Goal: Task Accomplishment & Management: Complete application form

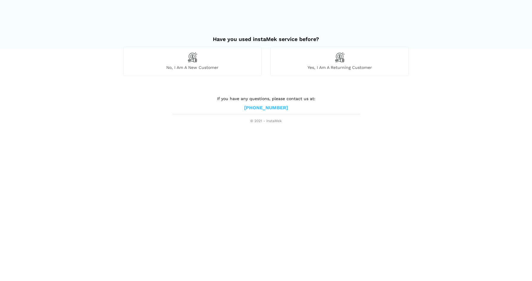
click at [234, 72] on div "No, I am a new customer" at bounding box center [192, 61] width 138 height 29
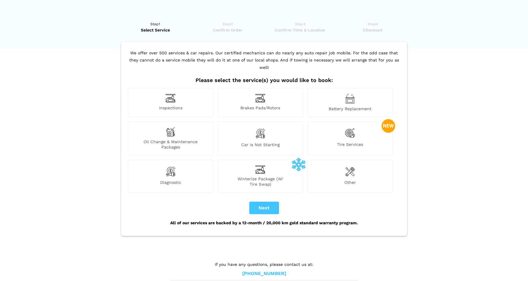
click at [168, 94] on img at bounding box center [170, 98] width 10 height 9
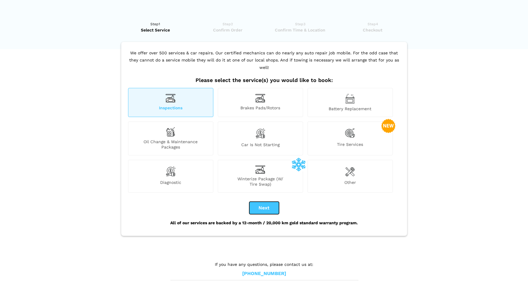
click at [254, 202] on button "Next" at bounding box center [264, 208] width 30 height 12
checkbox input "true"
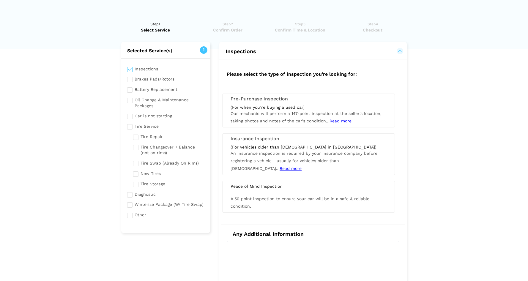
click at [280, 113] on span "Our mechanic will perform a 147-point inspection at the seller's location, taki…" at bounding box center [306, 117] width 151 height 12
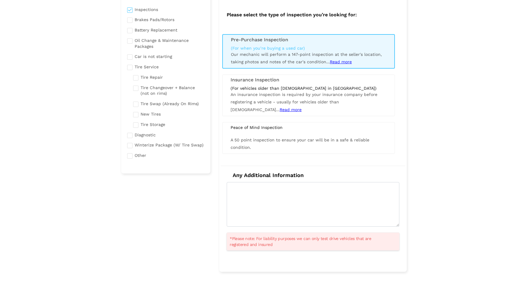
scroll to position [81, 0]
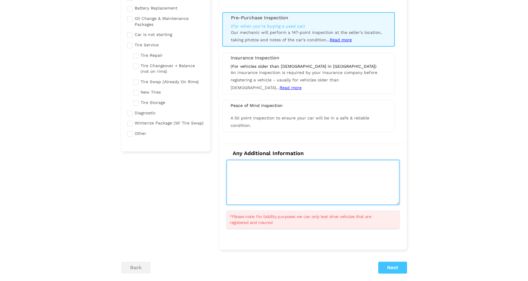
click at [283, 179] on textarea at bounding box center [313, 182] width 173 height 45
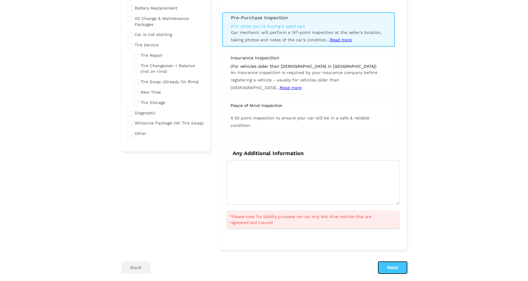
click at [385, 268] on button "Next" at bounding box center [392, 268] width 29 height 12
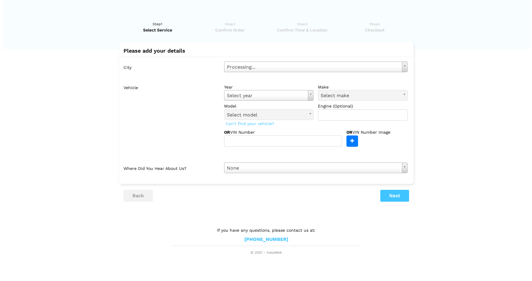
scroll to position [0, 0]
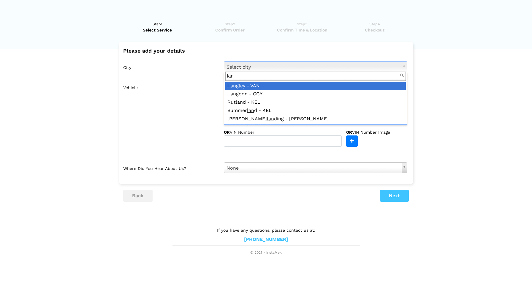
type input "lang"
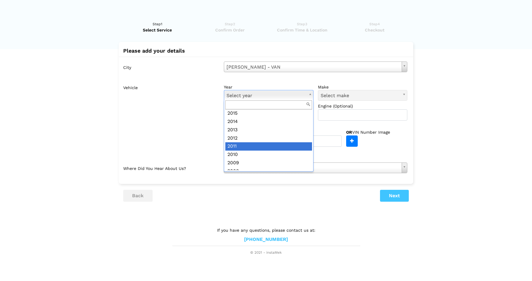
scroll to position [103, 0]
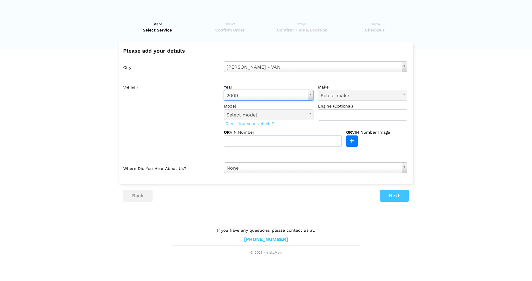
click at [340, 89] on label "make" at bounding box center [363, 87] width 90 height 6
type input "honda"
type input "civ"
click at [283, 143] on input "text" at bounding box center [283, 140] width 118 height 11
click at [405, 195] on button "Next" at bounding box center [394, 196] width 29 height 12
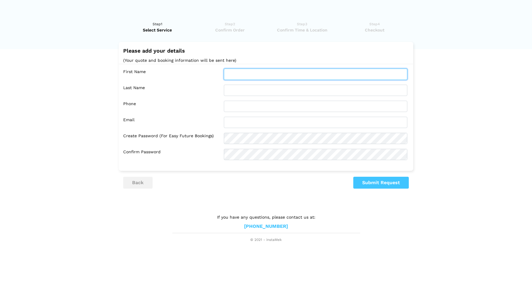
click at [267, 73] on input "text" at bounding box center [316, 74] width 184 height 11
type input "[PERSON_NAME]"
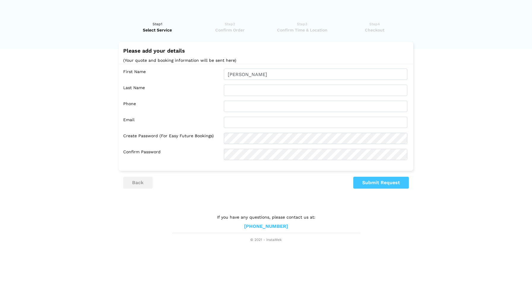
type input "[PERSON_NAME]"
type input "6047633875"
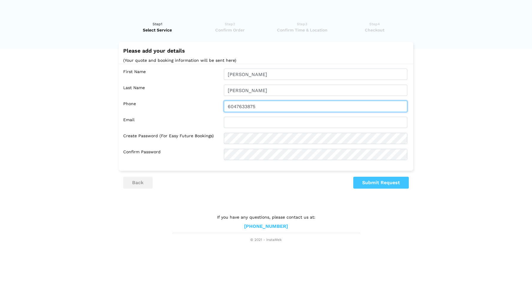
type input "[EMAIL_ADDRESS][DOMAIN_NAME]"
